Goal: Task Accomplishment & Management: Manage account settings

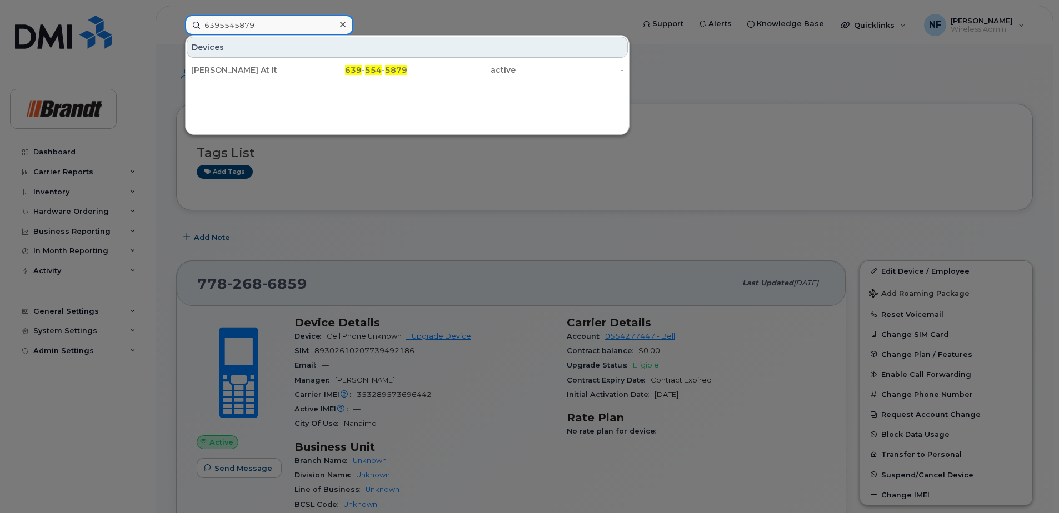
click at [314, 26] on input "6395545879" at bounding box center [269, 25] width 168 height 20
drag, startPoint x: 274, startPoint y: 26, endPoint x: 173, endPoint y: 21, distance: 101.8
click at [176, 21] on div "6395545879 Devices Cole Bailey At It 639 - 554 - 5879 active -" at bounding box center [405, 25] width 459 height 20
type input "c"
type input "brady h"
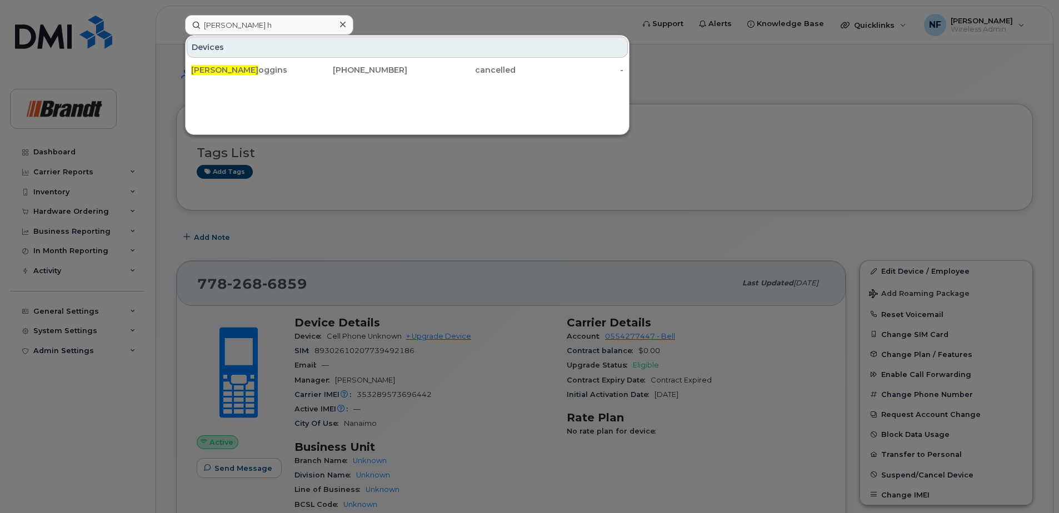
click at [342, 24] on icon at bounding box center [343, 25] width 6 height 6
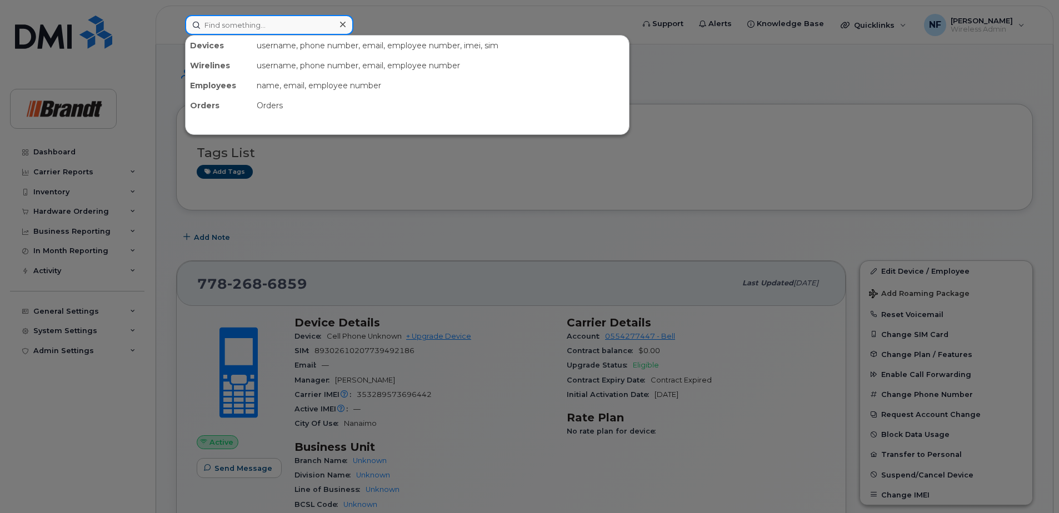
click at [301, 29] on input at bounding box center [269, 25] width 168 height 20
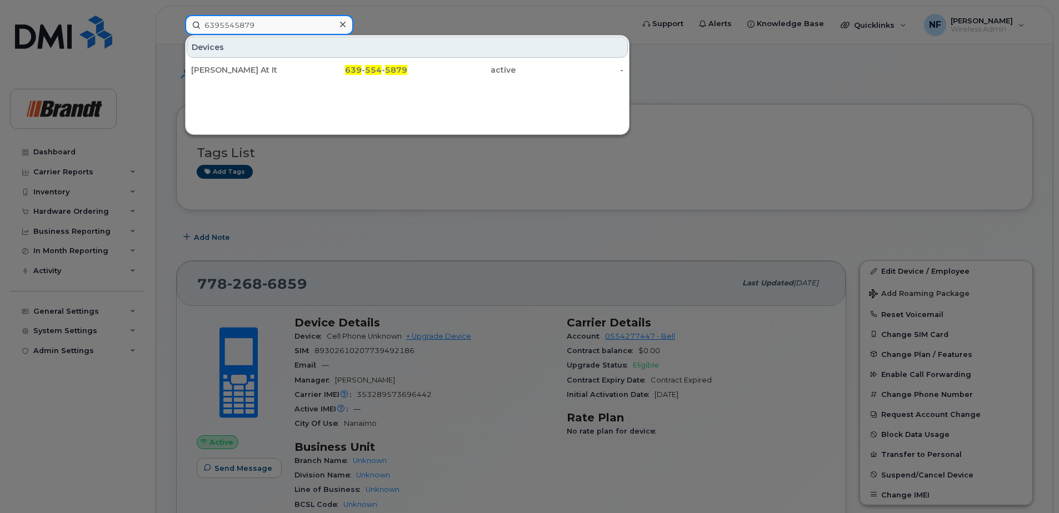
type input "6395545879"
click at [338, 66] on div "639 - 554 - 5879" at bounding box center [353, 69] width 108 height 11
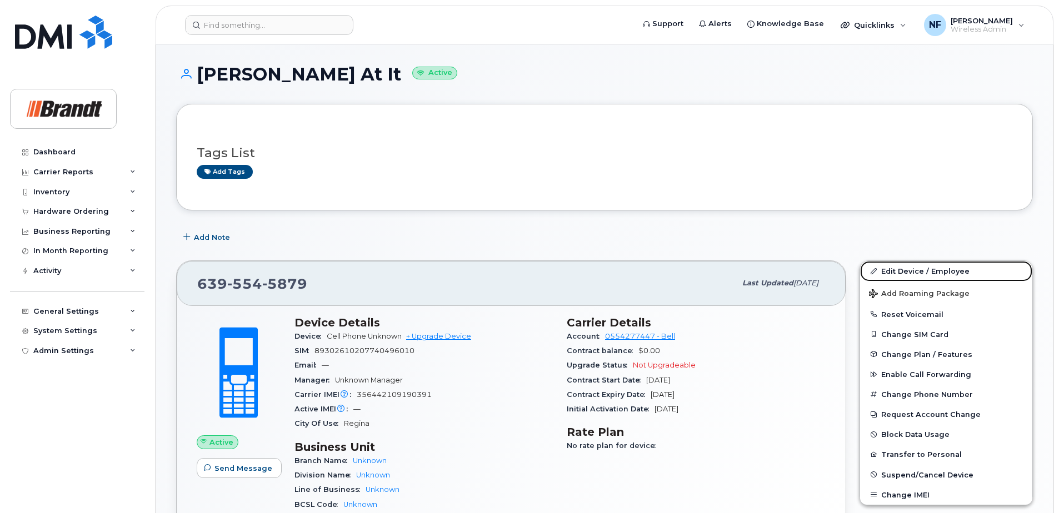
click at [920, 272] on link "Edit Device / Employee" at bounding box center [946, 271] width 172 height 20
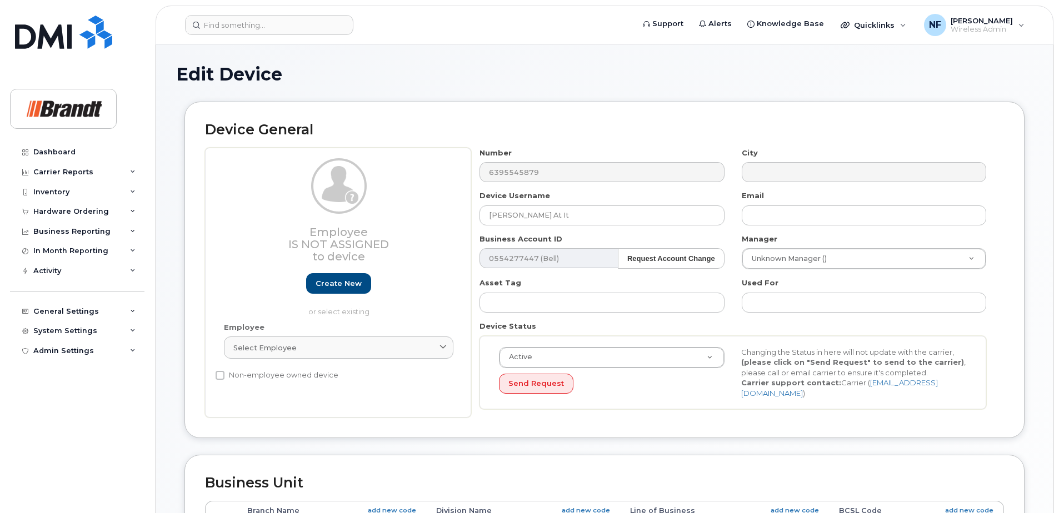
select select "33722384"
select select "34499151"
select select "35132258"
drag, startPoint x: 555, startPoint y: 217, endPoint x: 368, endPoint y: 222, distance: 187.3
click at [368, 222] on div "Employee Is not assigned to device Create new or select existing Employee Selec…" at bounding box center [604, 283] width 799 height 271
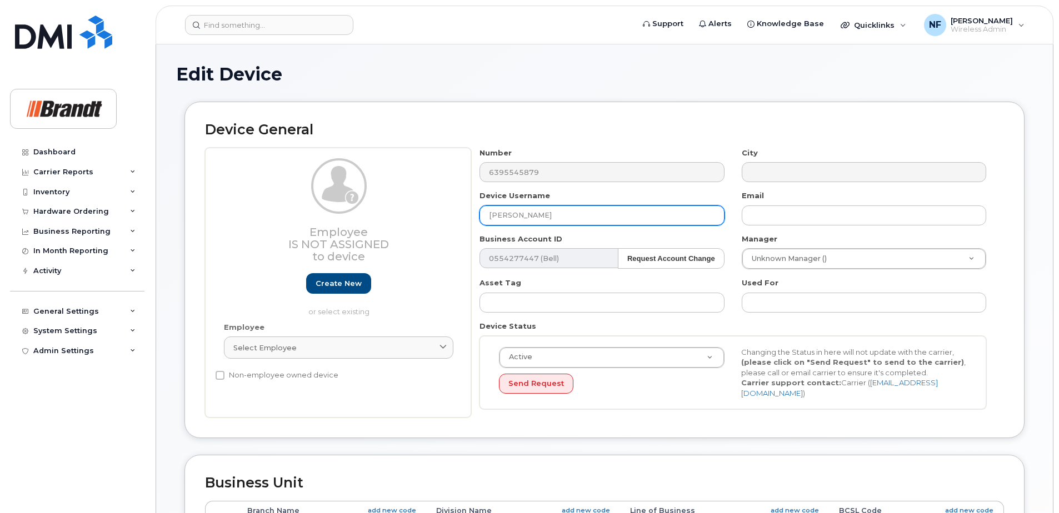
type input "Julien Massicotte"
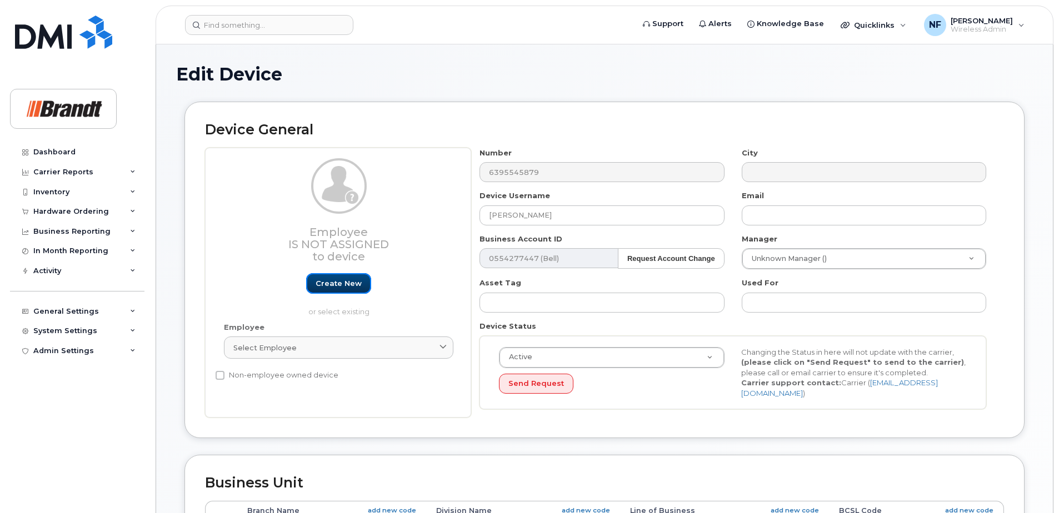
click at [343, 278] on link "Create new" at bounding box center [338, 283] width 65 height 21
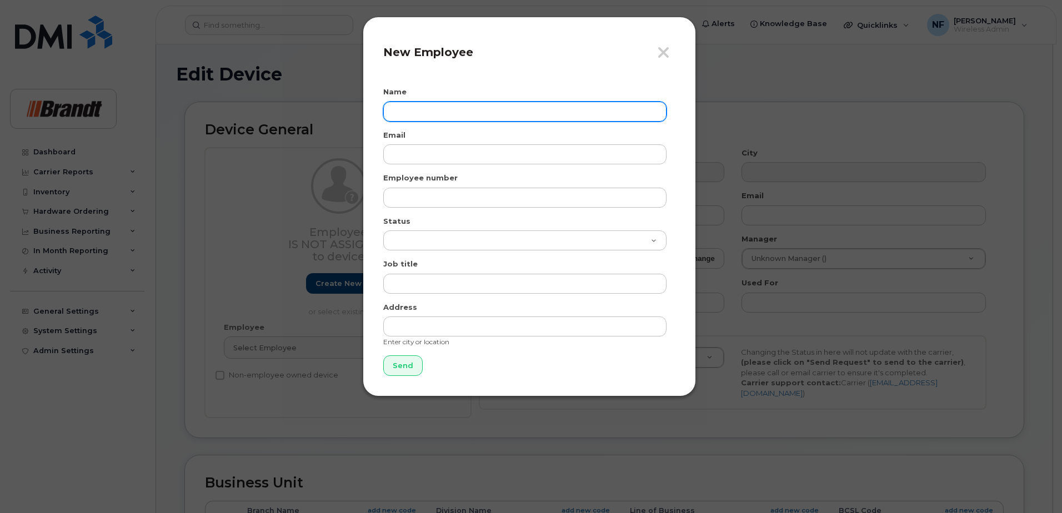
click at [468, 113] on input "text" at bounding box center [524, 112] width 283 height 20
type input "[PERSON_NAME]"
click at [430, 165] on form "Name Julien Massicotte Email Employee number Status Active On-Leave Long Term S…" at bounding box center [529, 231] width 292 height 289
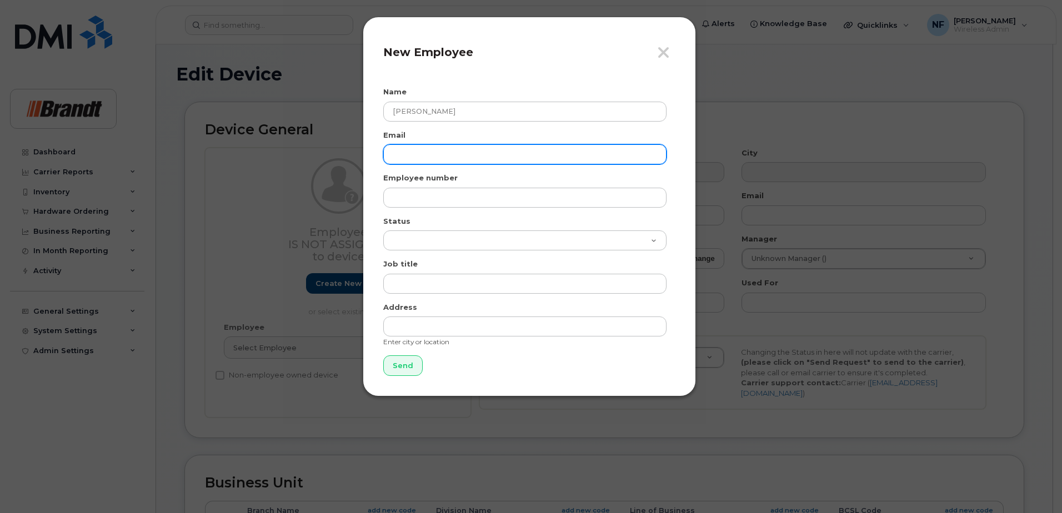
click at [431, 161] on input "email" at bounding box center [524, 154] width 283 height 20
paste input "jmassicotte@brandt.ca"
type input "jmassicotte@brandt.ca"
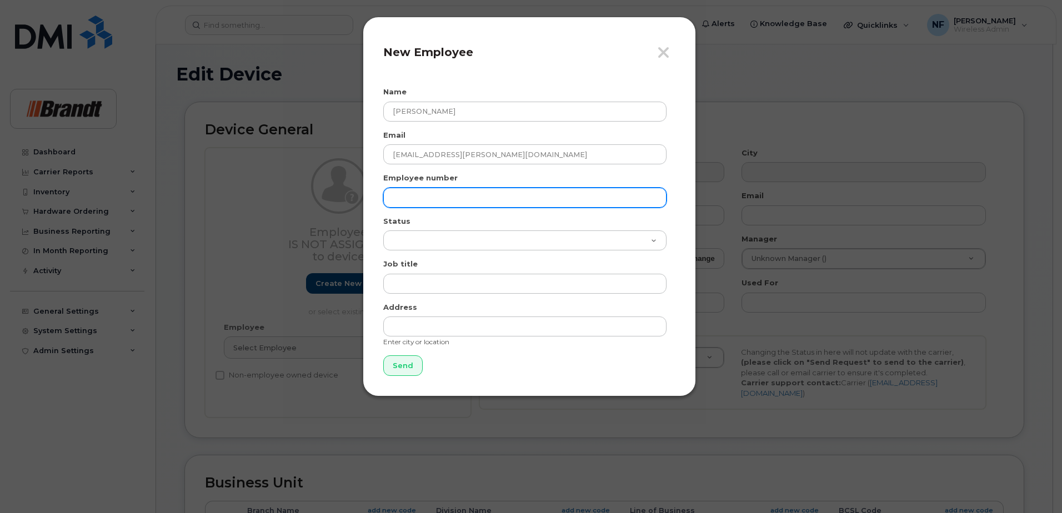
click at [437, 192] on input "text" at bounding box center [524, 198] width 283 height 20
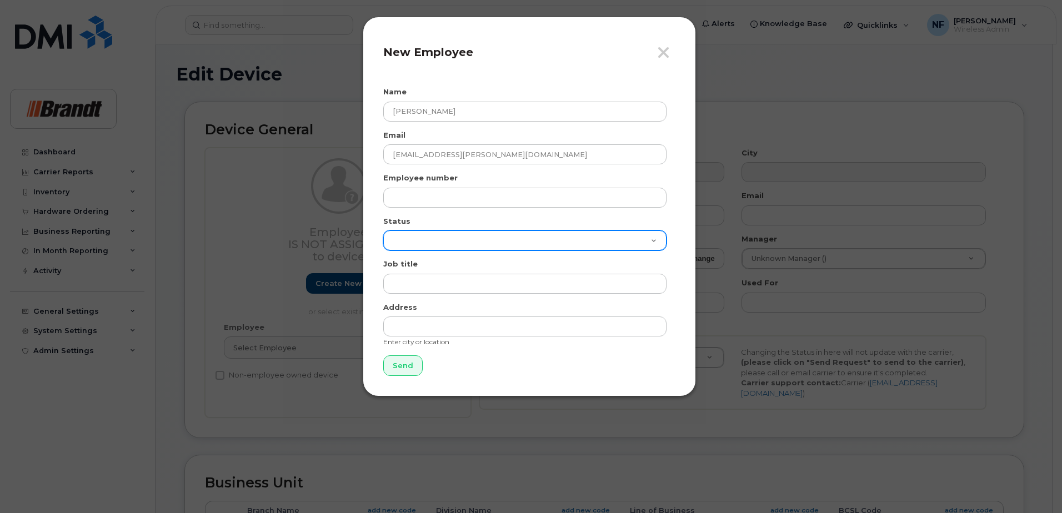
drag, startPoint x: 442, startPoint y: 238, endPoint x: 452, endPoint y: 252, distance: 17.6
click at [442, 238] on select "Active On-Leave Long Term Short Term Maternity Leave Temp Layoff Inactive" at bounding box center [524, 241] width 283 height 20
select select "active"
click at [383, 231] on select "Active On-Leave Long Term Short Term Maternity Leave Temp Layoff Inactive" at bounding box center [524, 241] width 283 height 20
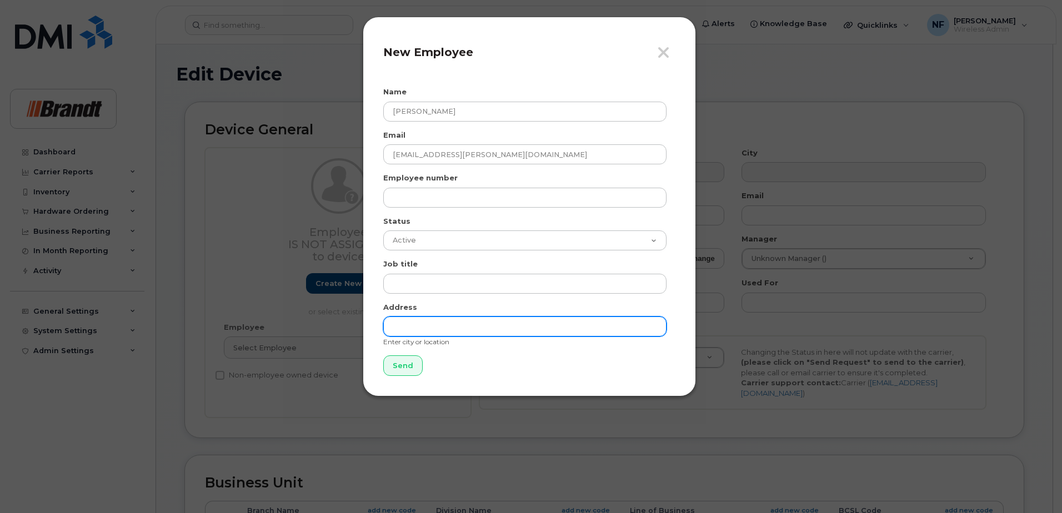
click at [411, 334] on input "text" at bounding box center [524, 327] width 283 height 20
type input "Trois Rivieres"
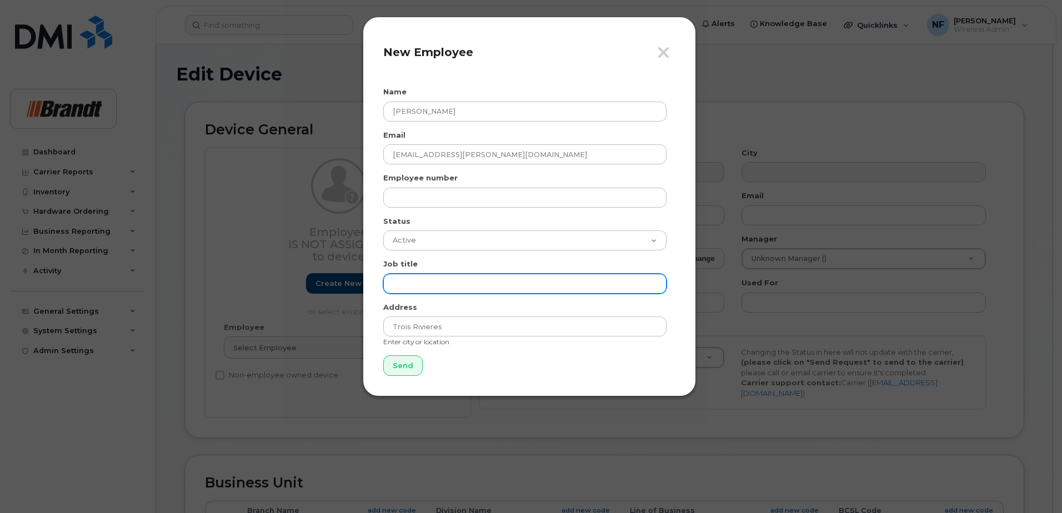
click at [436, 289] on input "text" at bounding box center [524, 284] width 283 height 20
type input "WPS - CWP Only"
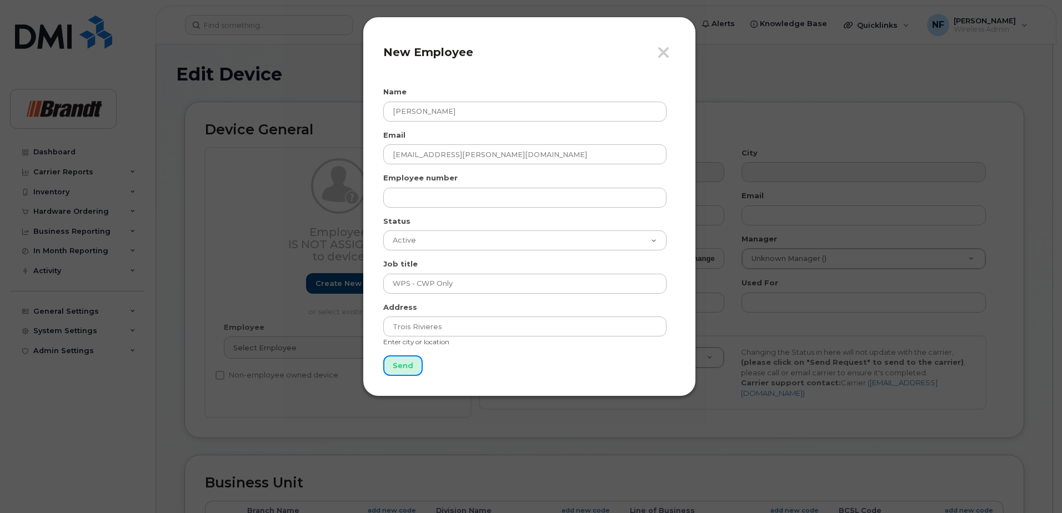
click at [406, 362] on input "Send" at bounding box center [402, 366] width 39 height 21
type input "Send"
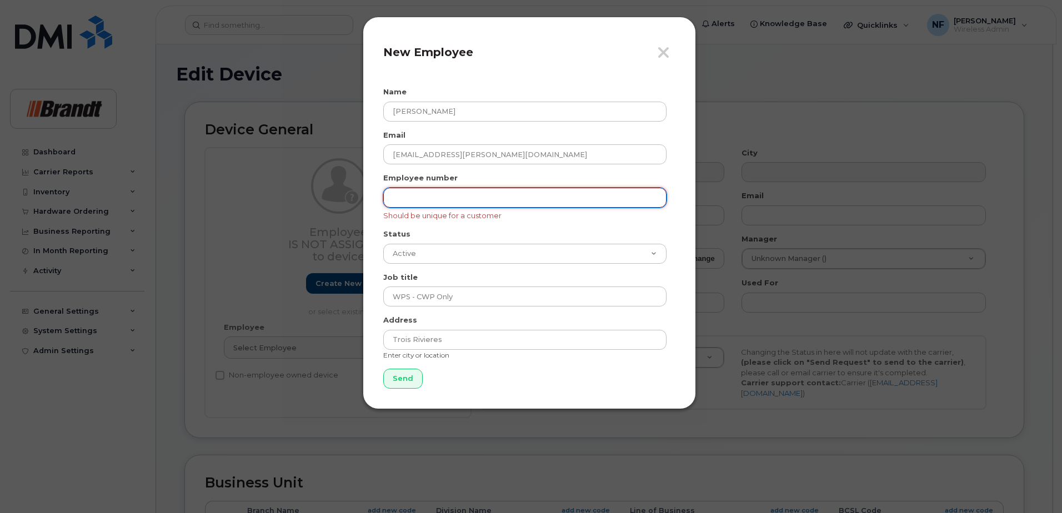
click at [457, 199] on input "text" at bounding box center [524, 198] width 283 height 20
click at [434, 201] on input "text" at bounding box center [524, 198] width 283 height 20
paste input "massiju"
type input "massiju"
click at [414, 377] on input "Send" at bounding box center [402, 379] width 39 height 21
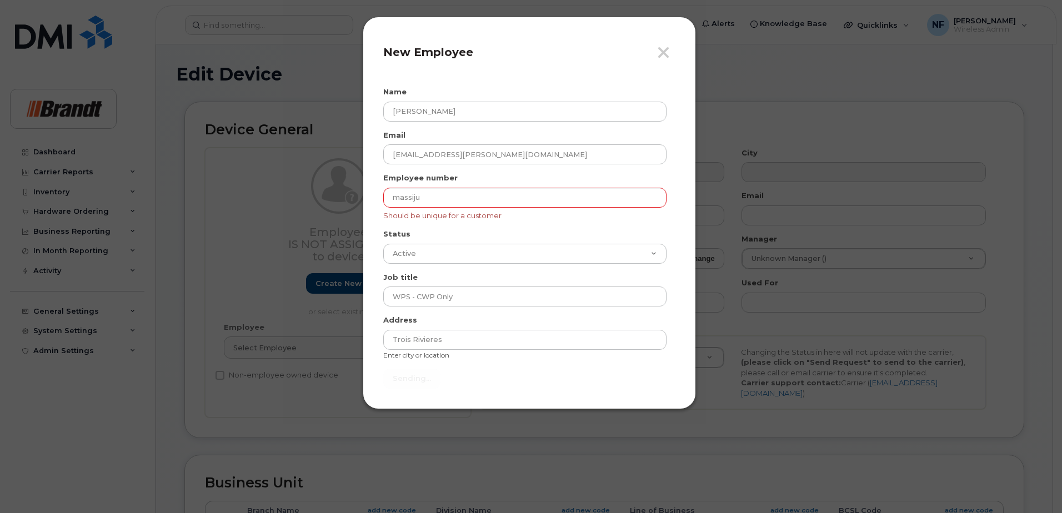
type input "Send"
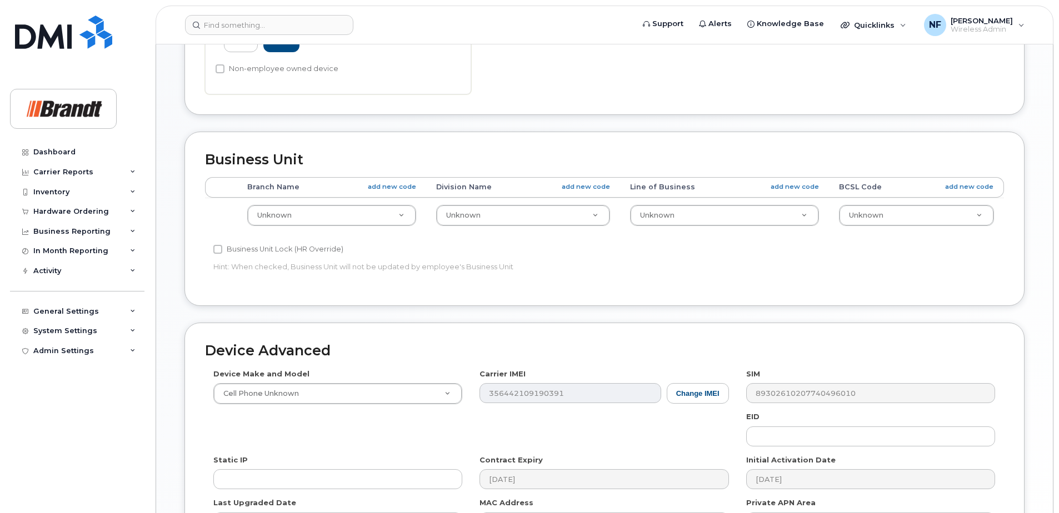
scroll to position [530, 0]
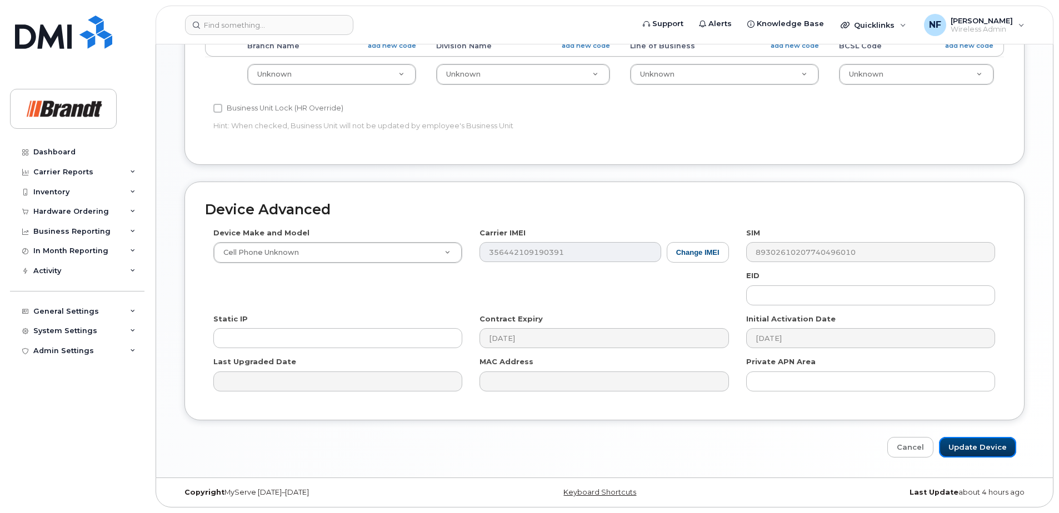
click at [968, 448] on input "Update Device" at bounding box center [977, 447] width 77 height 21
type input "Saving..."
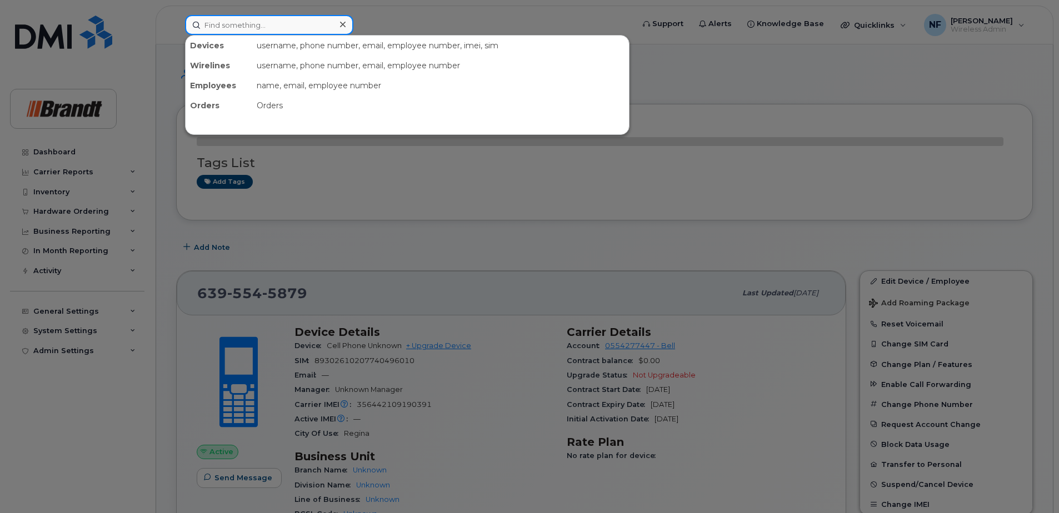
click at [276, 29] on input at bounding box center [269, 25] width 168 height 20
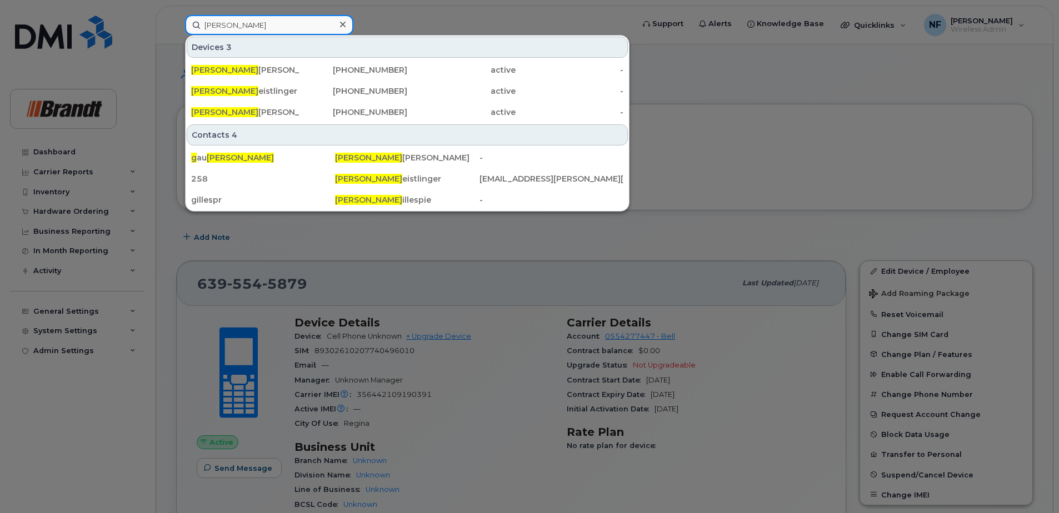
type input "ryan g"
click at [343, 23] on icon at bounding box center [343, 24] width 6 height 9
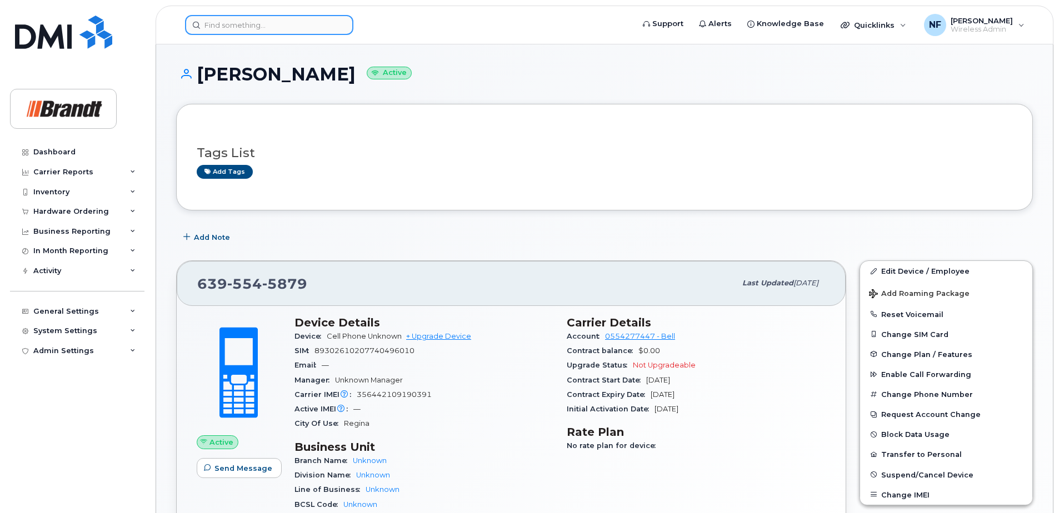
click at [326, 26] on input at bounding box center [269, 25] width 168 height 20
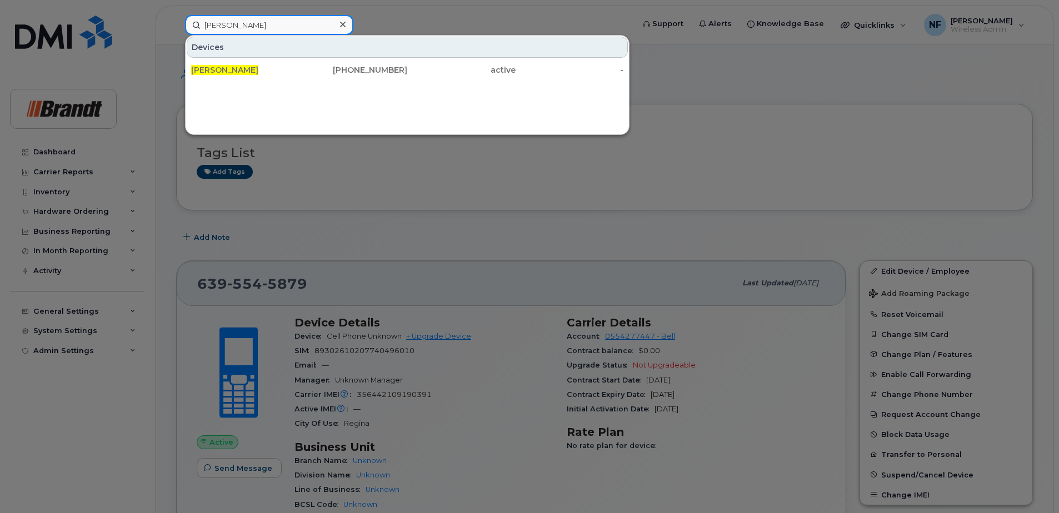
type input "ryan german"
click at [337, 69] on div "306-221-1106" at bounding box center [353, 69] width 108 height 11
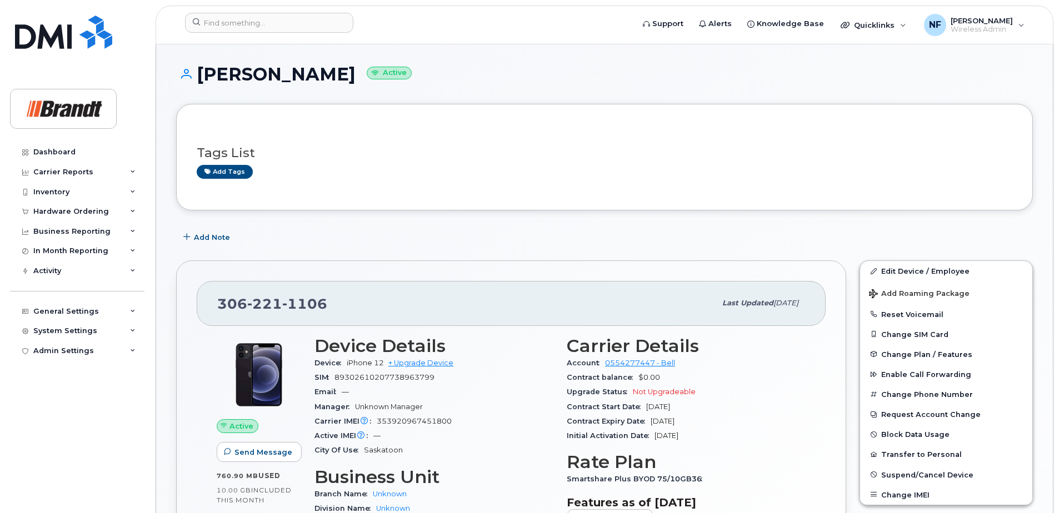
click at [317, 303] on span "1106" at bounding box center [304, 304] width 45 height 17
copy span "306 221 1106"
click at [521, 366] on div "Device iPhone 12 + Upgrade Device" at bounding box center [433, 363] width 239 height 14
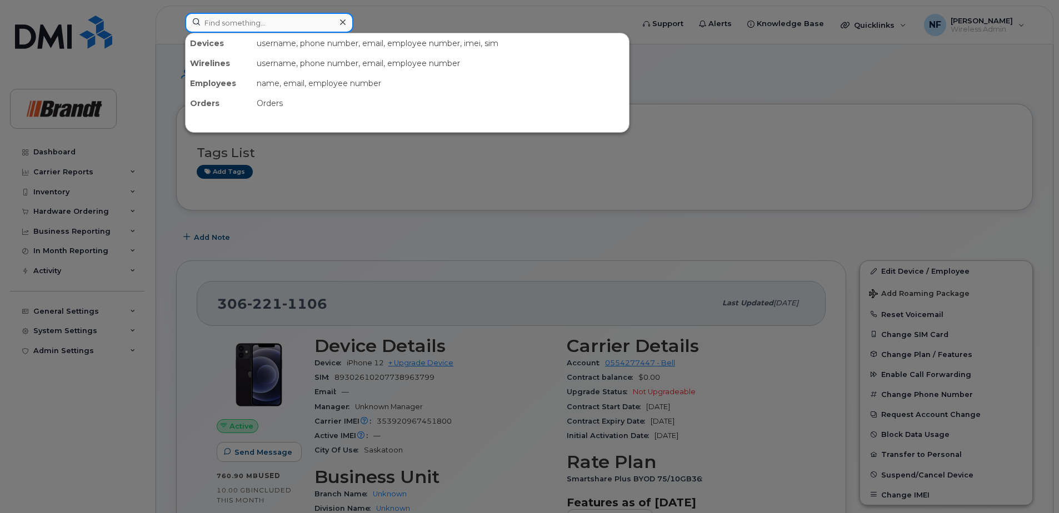
click at [274, 21] on input at bounding box center [269, 23] width 168 height 20
click at [301, 15] on input at bounding box center [269, 23] width 168 height 20
paste input "6393827369"
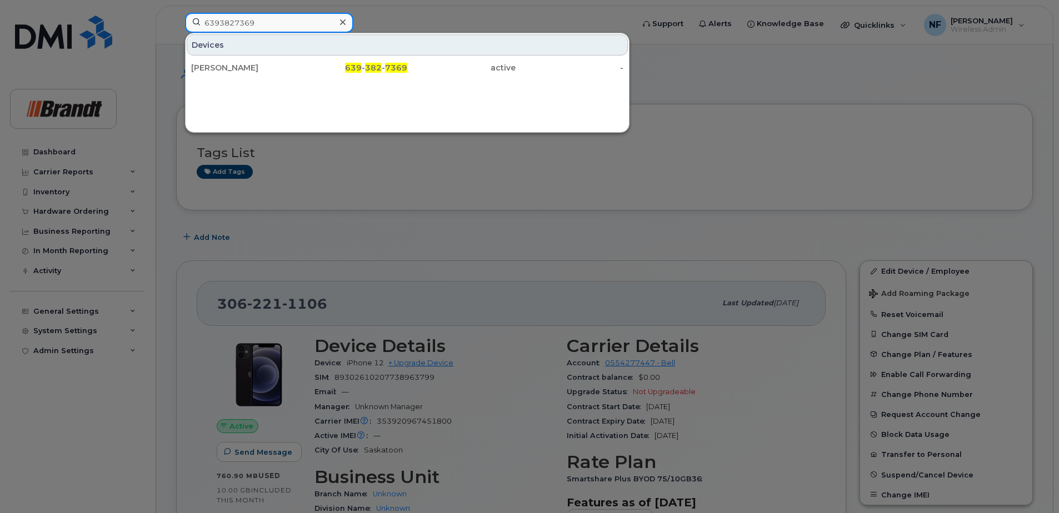
type input "6393827369"
click at [304, 68] on div "639 - 382 - 7369" at bounding box center [353, 67] width 108 height 11
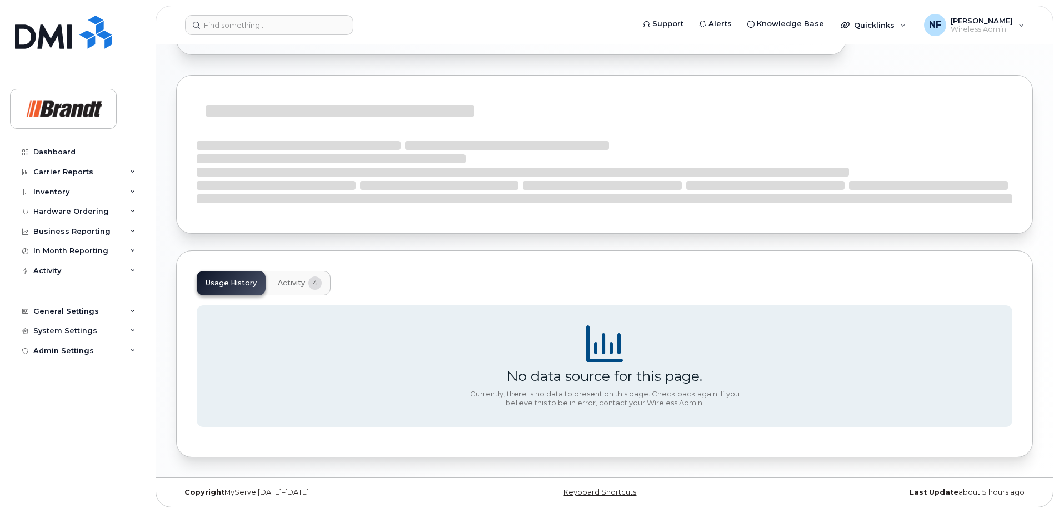
click at [297, 289] on button "Activity 4" at bounding box center [300, 283] width 62 height 24
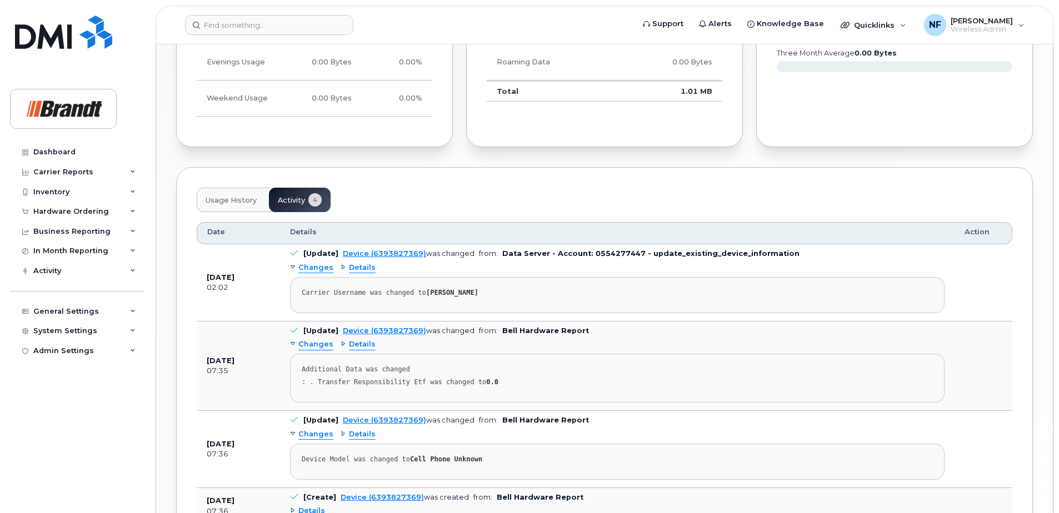
scroll to position [752, 0]
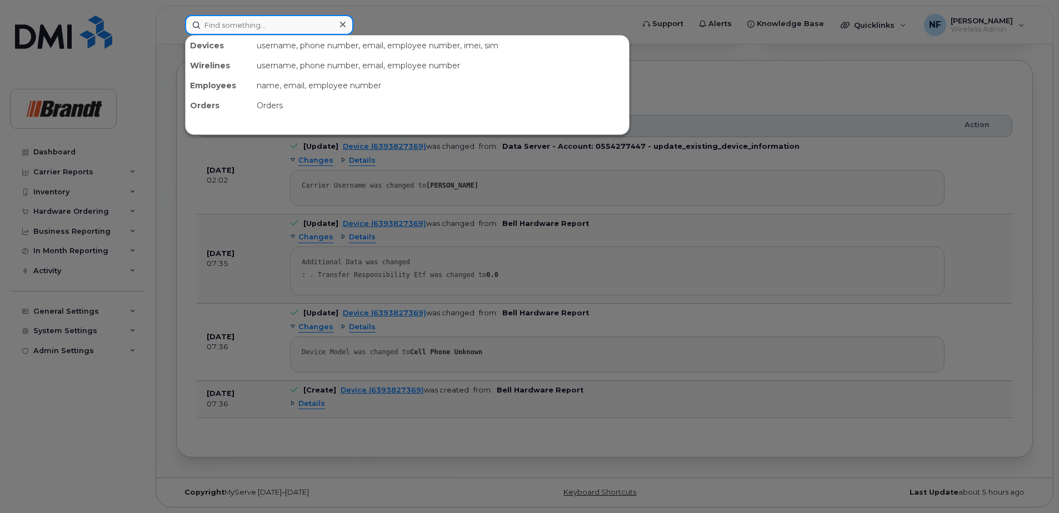
click at [268, 29] on input at bounding box center [269, 25] width 168 height 20
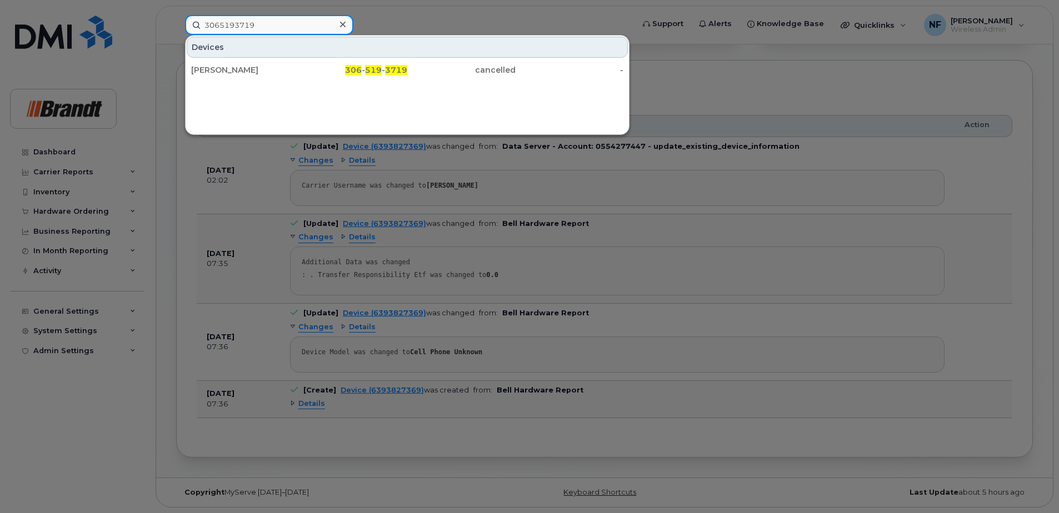
type input "3065193719"
click at [296, 68] on div "[PERSON_NAME]" at bounding box center [245, 69] width 108 height 11
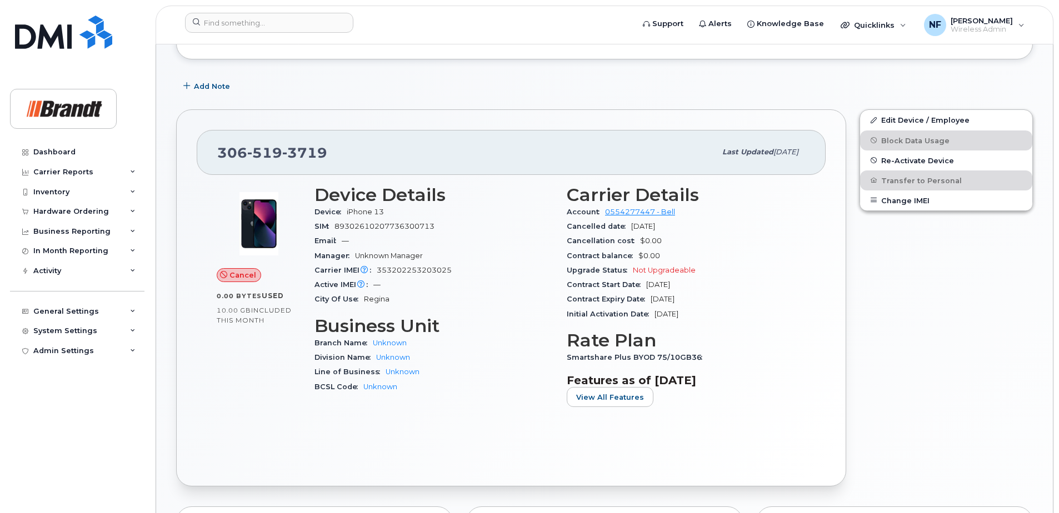
scroll to position [586, 0]
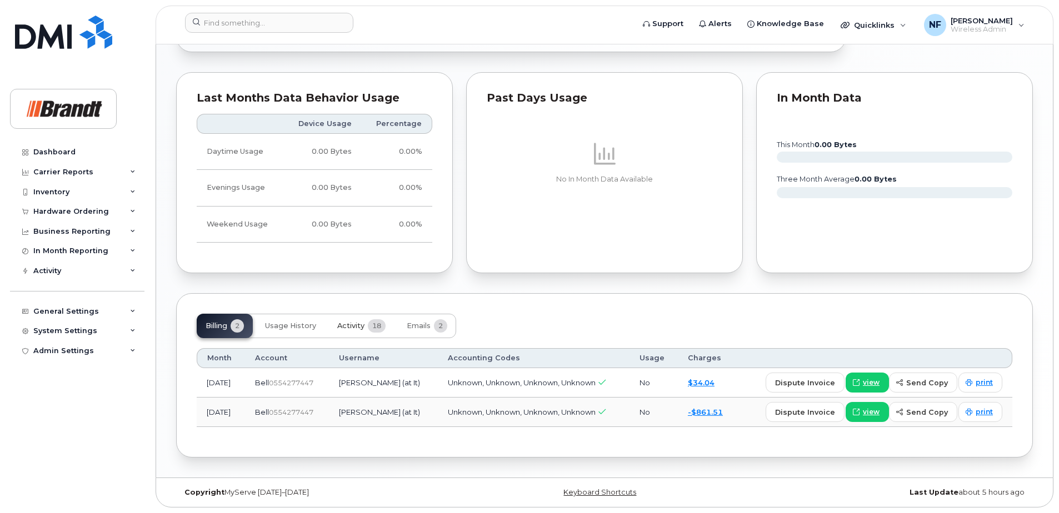
click at [354, 323] on span "Activity" at bounding box center [350, 326] width 27 height 9
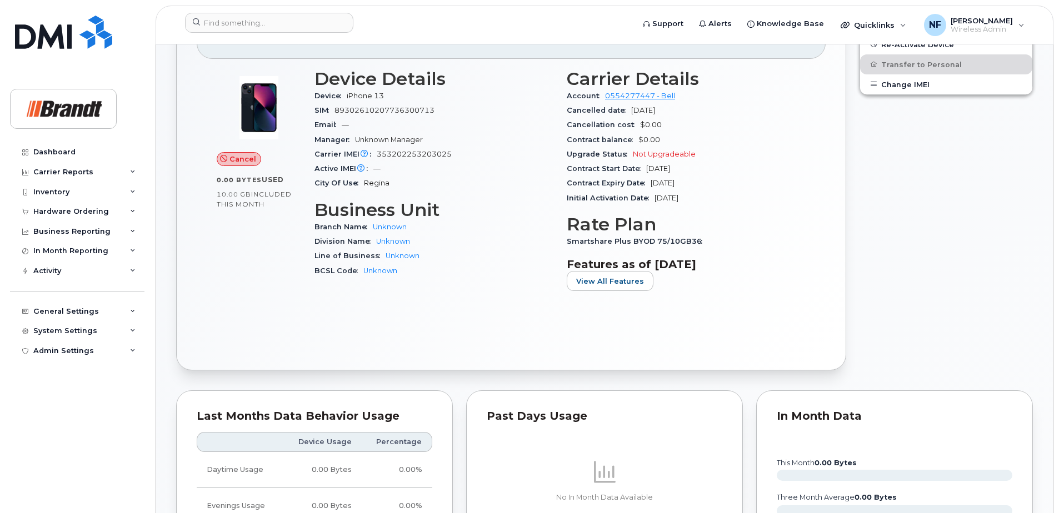
scroll to position [0, 0]
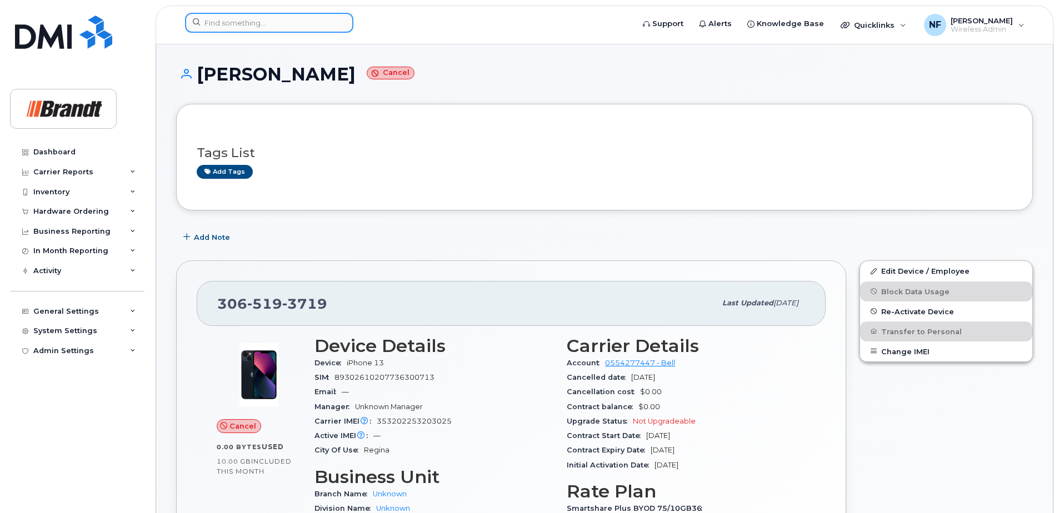
click at [271, 18] on input at bounding box center [269, 23] width 168 height 20
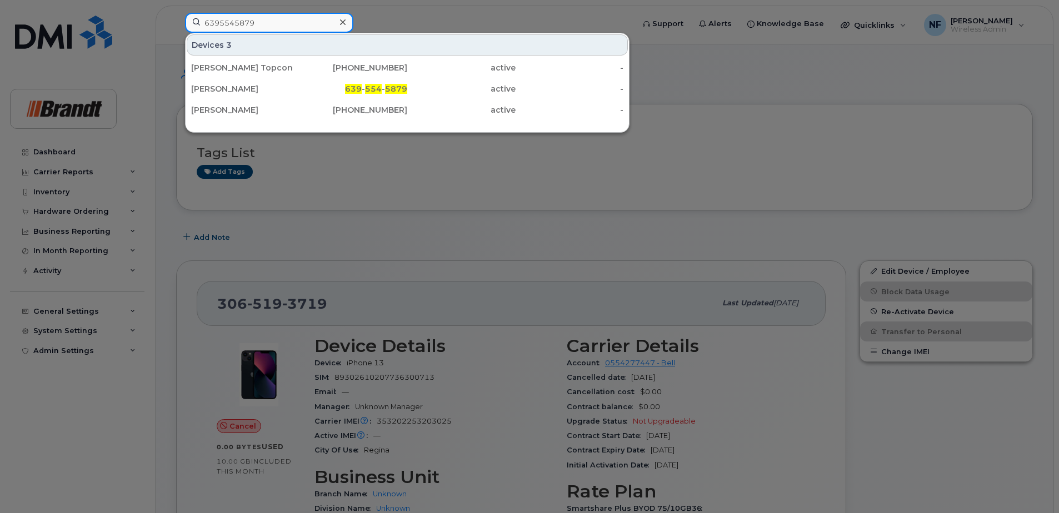
type input "6395545879"
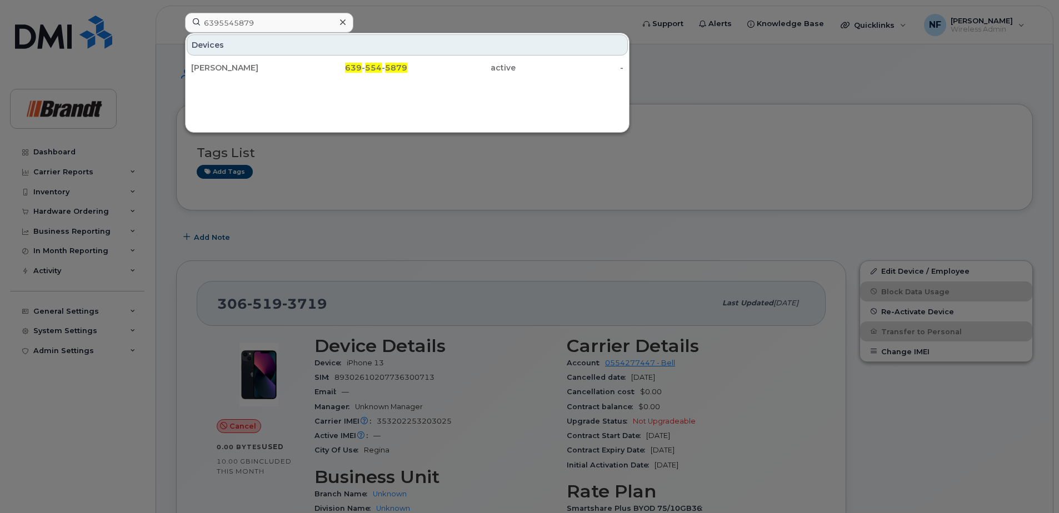
drag, startPoint x: 304, startPoint y: 59, endPoint x: 305, endPoint y: 64, distance: 5.6
click at [304, 59] on div "639 - 554 - 5879" at bounding box center [353, 68] width 108 height 20
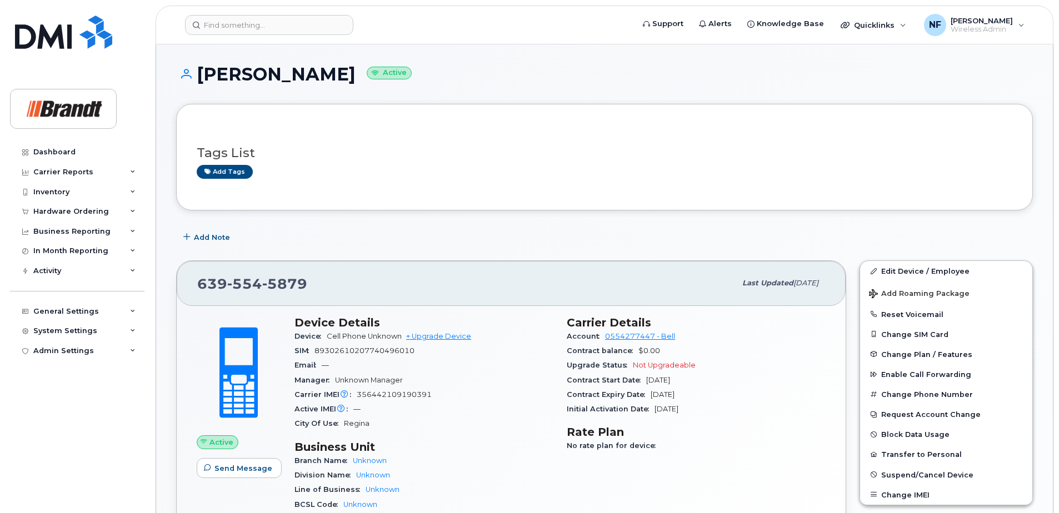
click at [301, 283] on span "5879" at bounding box center [284, 284] width 45 height 17
click at [291, 285] on span "5879" at bounding box center [284, 284] width 45 height 17
copy span "639 554 5879"
